Goal: Navigation & Orientation: Understand site structure

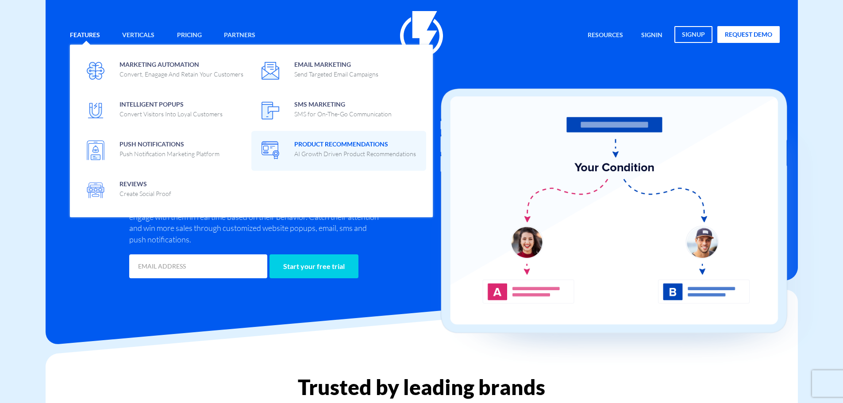
click at [341, 144] on span "Product Recommendations AI Growth Driven Product Recommendations" at bounding box center [355, 148] width 122 height 21
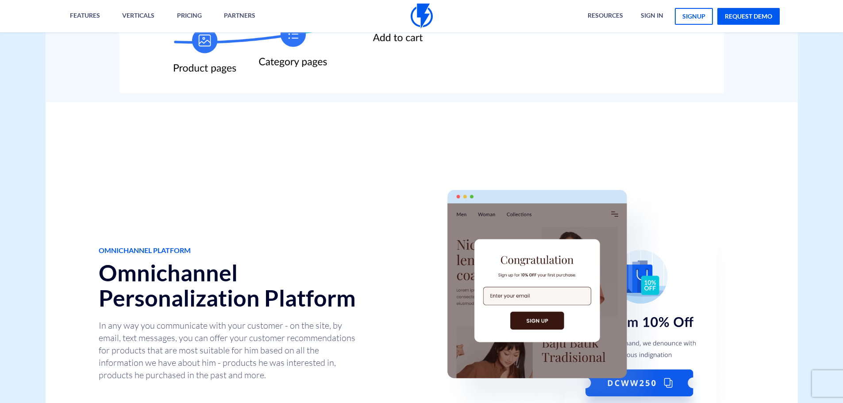
scroll to position [563, 0]
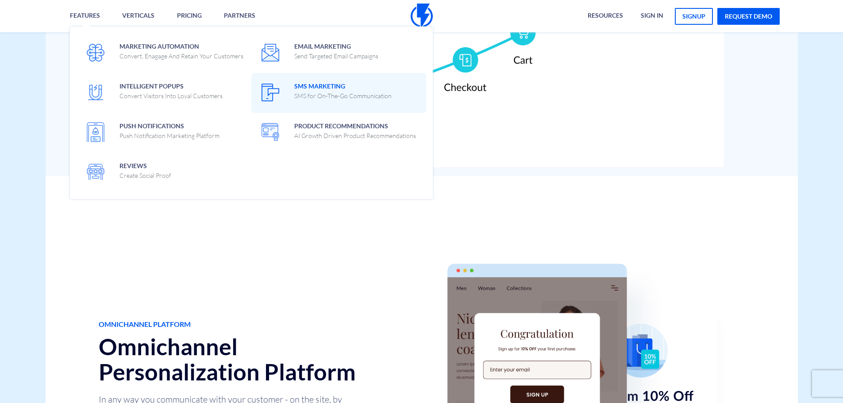
click at [343, 83] on span "SMS Marketing SMS for On-The-Go Communication" at bounding box center [342, 90] width 97 height 21
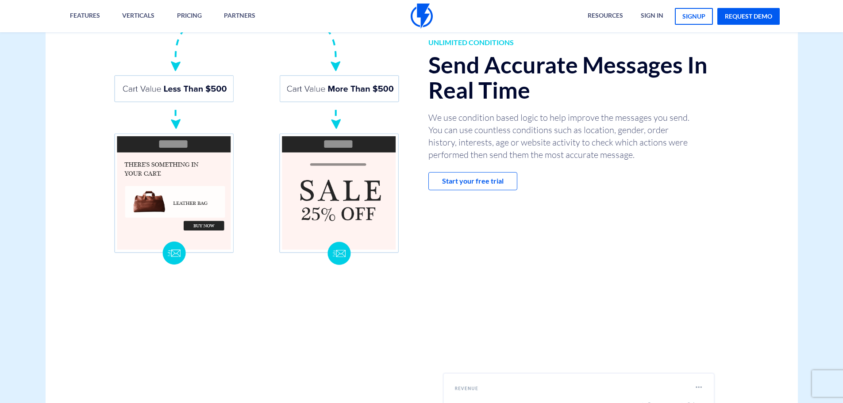
scroll to position [1503, 0]
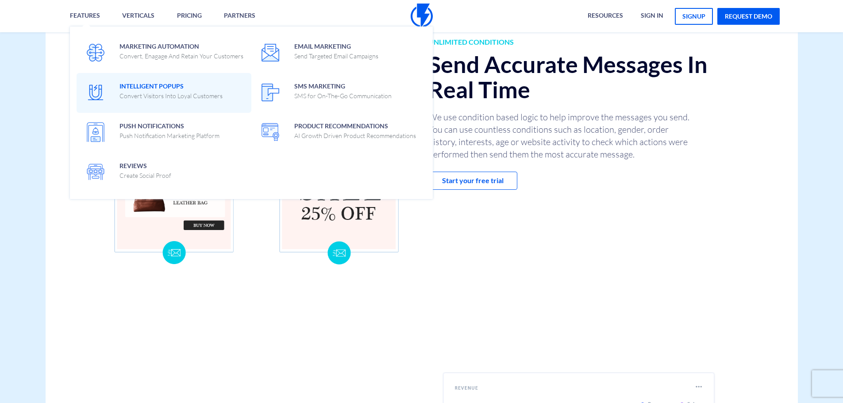
click at [188, 97] on p "Convert Visitors Into Loyal Customers" at bounding box center [170, 96] width 103 height 9
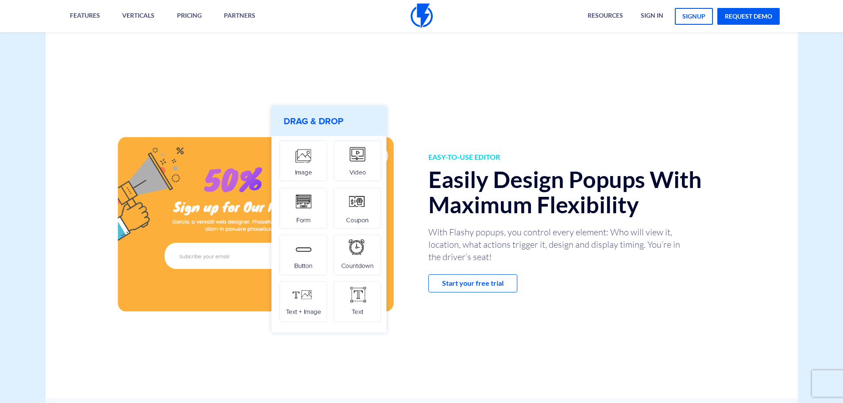
scroll to position [692, 0]
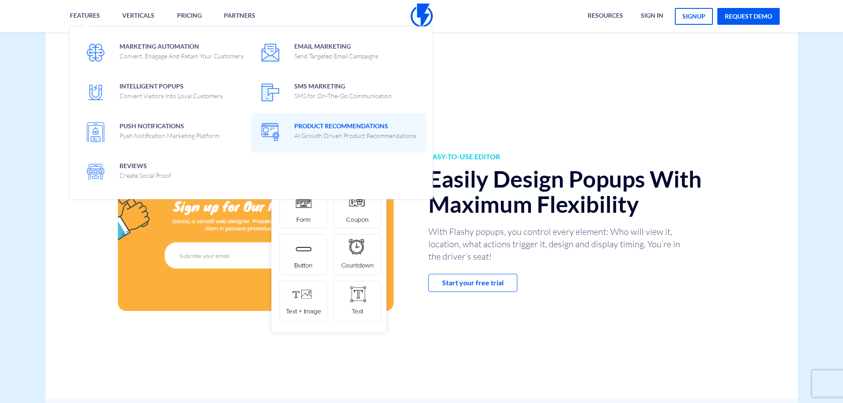
click at [310, 125] on span "Product Recommendations AI Growth Driven Product Recommendations" at bounding box center [355, 129] width 122 height 21
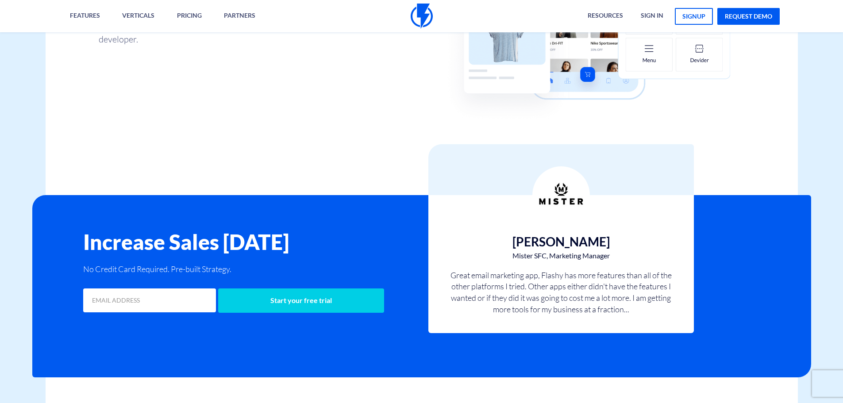
scroll to position [1558, 0]
